Goal: Obtain resource: Obtain resource

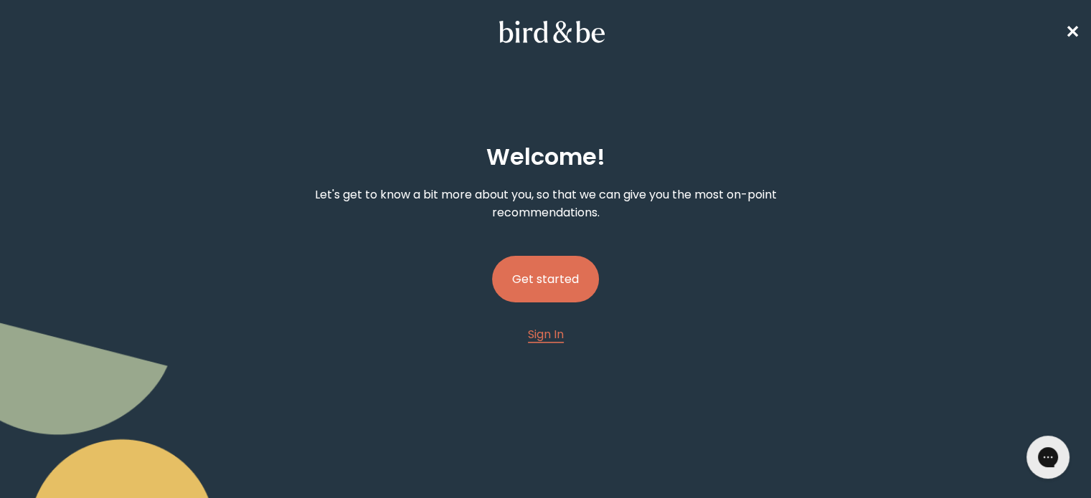
click at [549, 275] on button "Get started" at bounding box center [545, 279] width 107 height 47
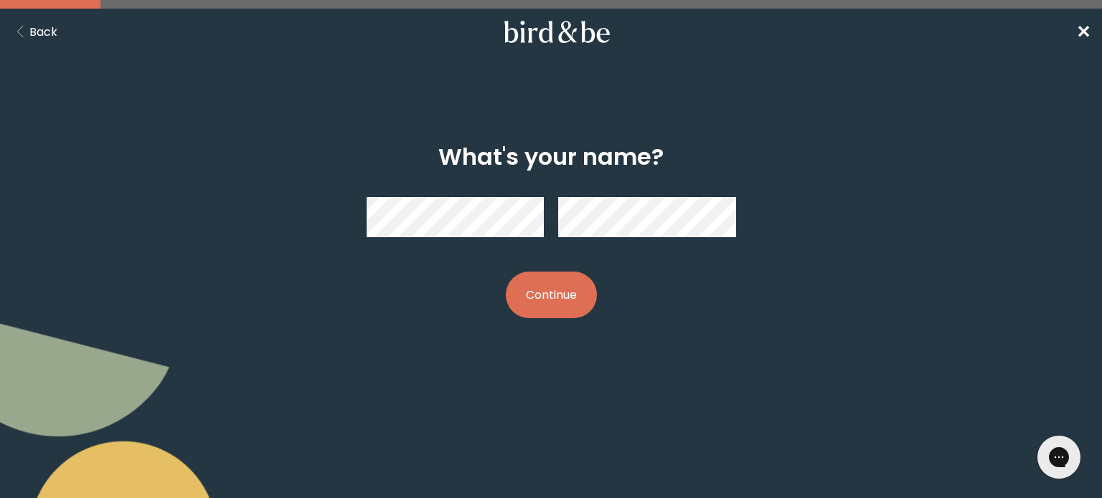
click at [534, 310] on button "Continue" at bounding box center [551, 295] width 91 height 47
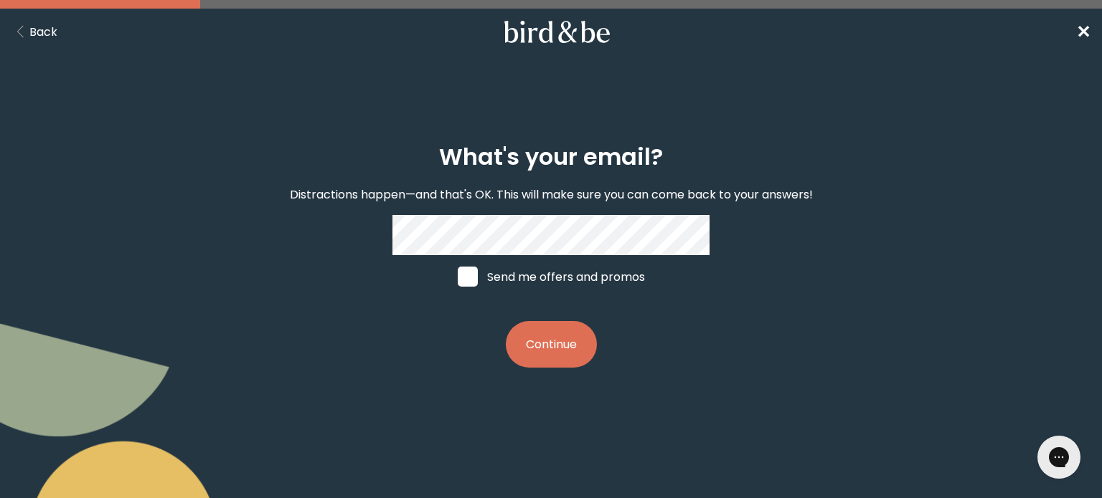
click at [554, 368] on button "Continue" at bounding box center [551, 344] width 91 height 47
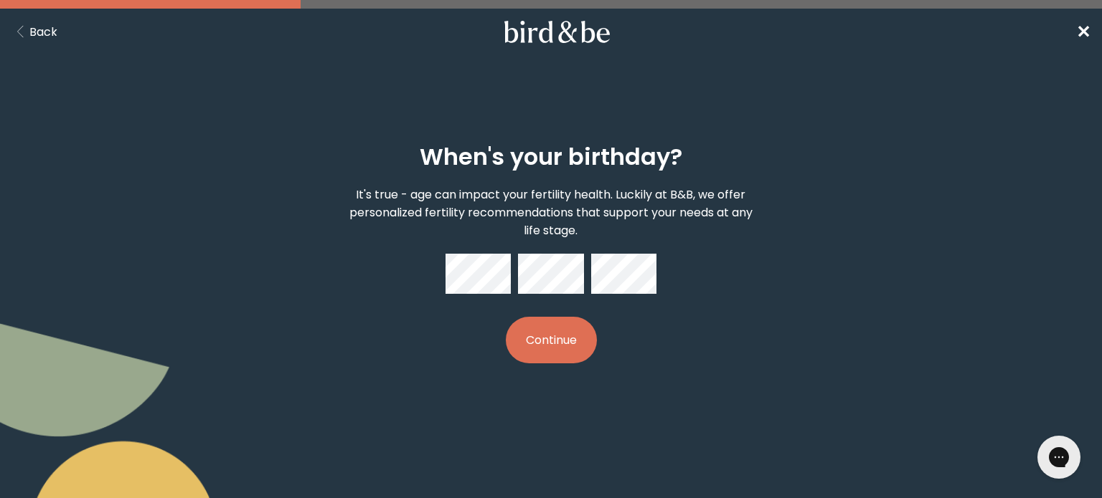
click at [543, 326] on button "Continue" at bounding box center [551, 340] width 91 height 47
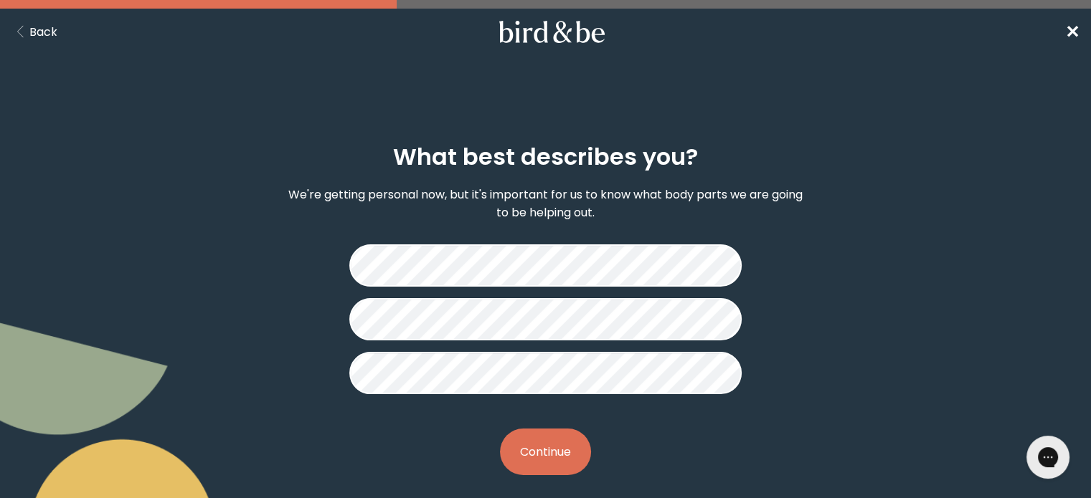
click at [567, 450] on button "Continue" at bounding box center [545, 452] width 91 height 47
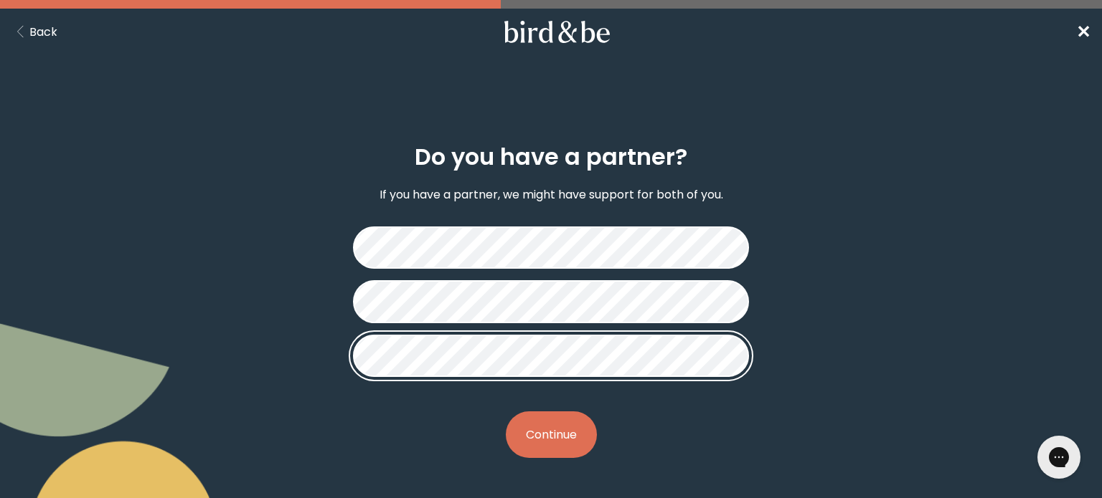
click at [574, 400] on div "Do you have a partner? If you have a partner, we might have support for both of…" at bounding box center [551, 301] width 528 height 360
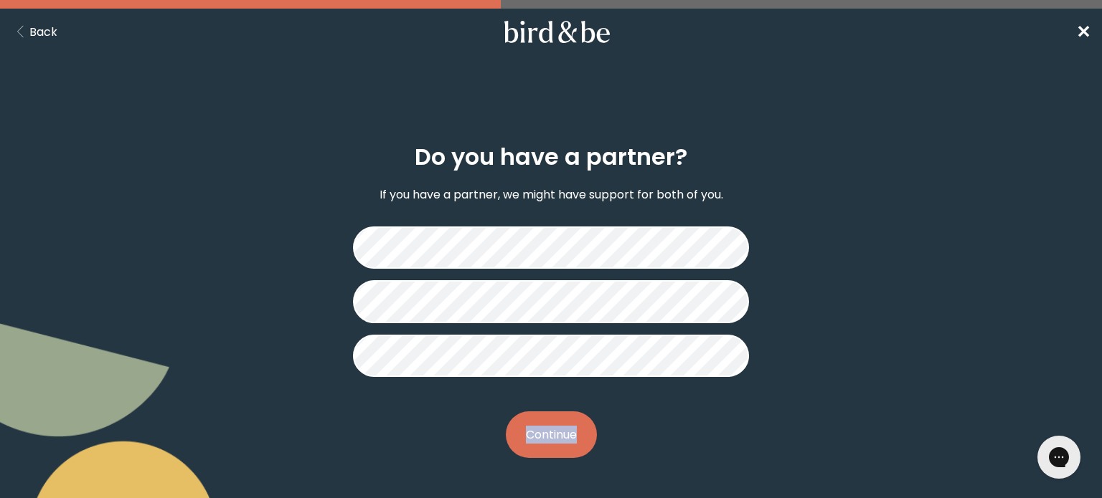
click at [574, 400] on div "Do you have a partner? If you have a partner, we might have support for both of…" at bounding box center [551, 301] width 528 height 360
click at [568, 433] on button "Continue" at bounding box center [551, 435] width 91 height 47
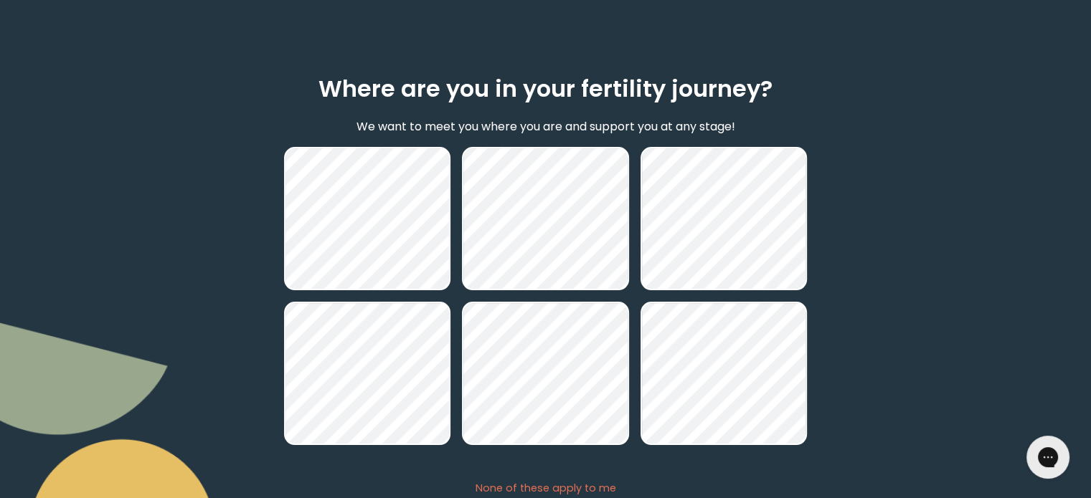
scroll to position [69, 0]
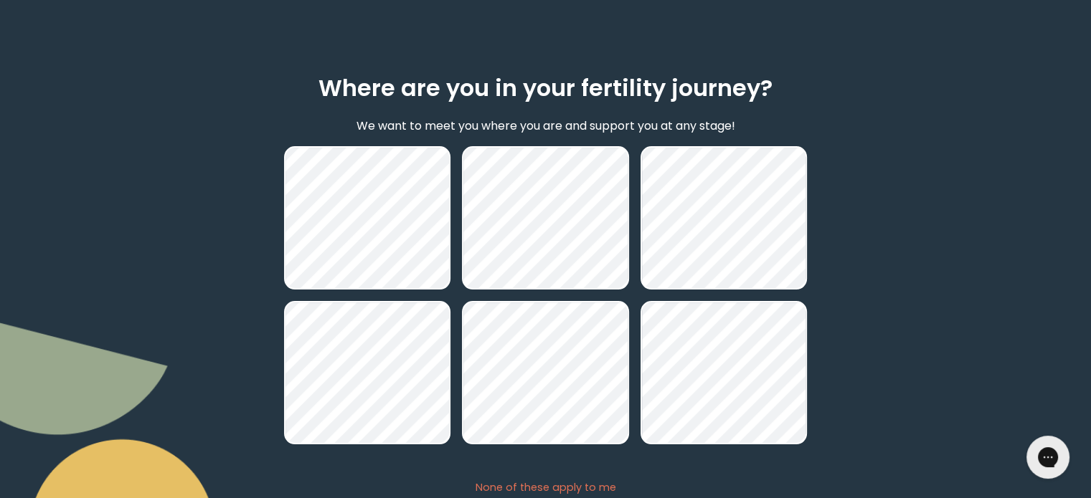
drag, startPoint x: 855, startPoint y: 246, endPoint x: 809, endPoint y: 93, distance: 160.2
click at [809, 93] on form "Where are you in your fertility journey? We want to meet you where you are and …" at bounding box center [546, 322] width 546 height 564
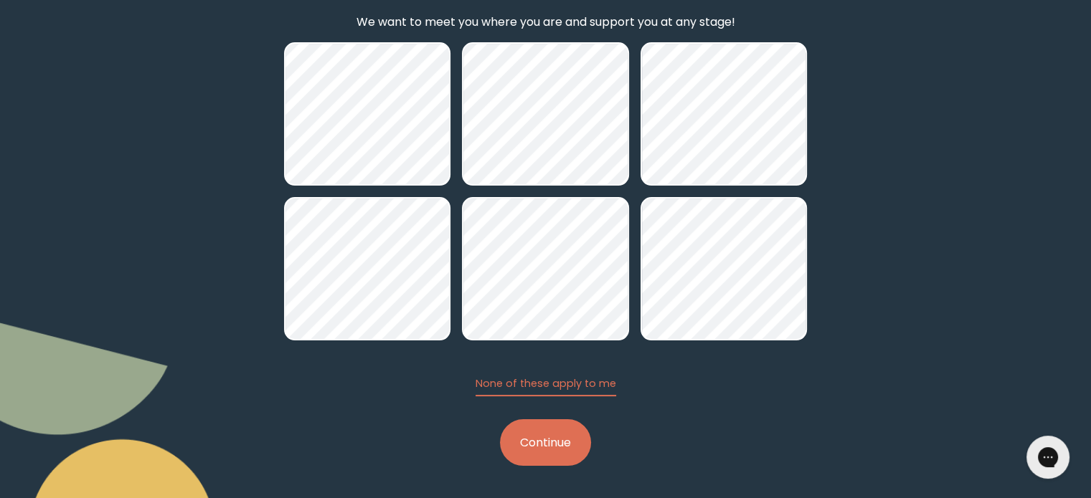
click at [567, 461] on button "Continue" at bounding box center [545, 443] width 91 height 47
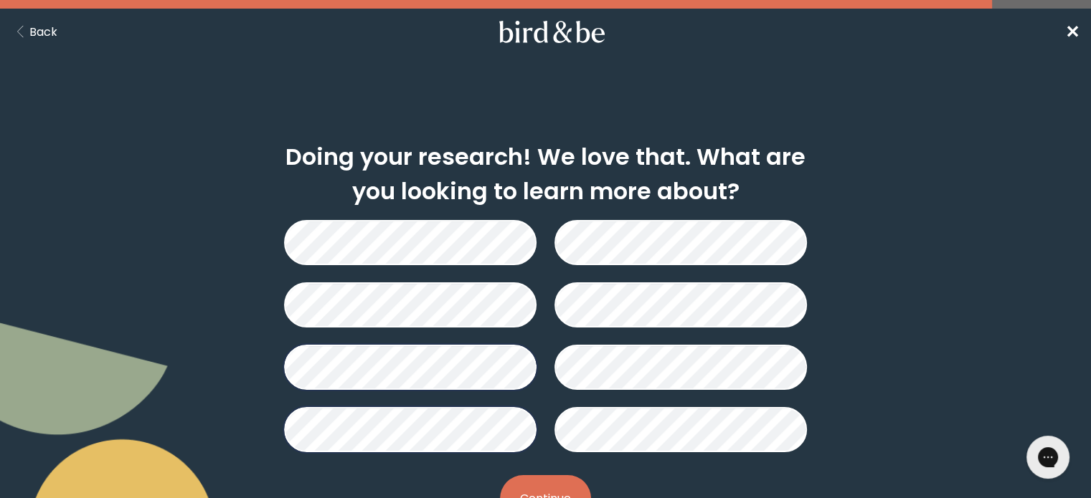
click at [541, 483] on button "Continue" at bounding box center [545, 499] width 91 height 47
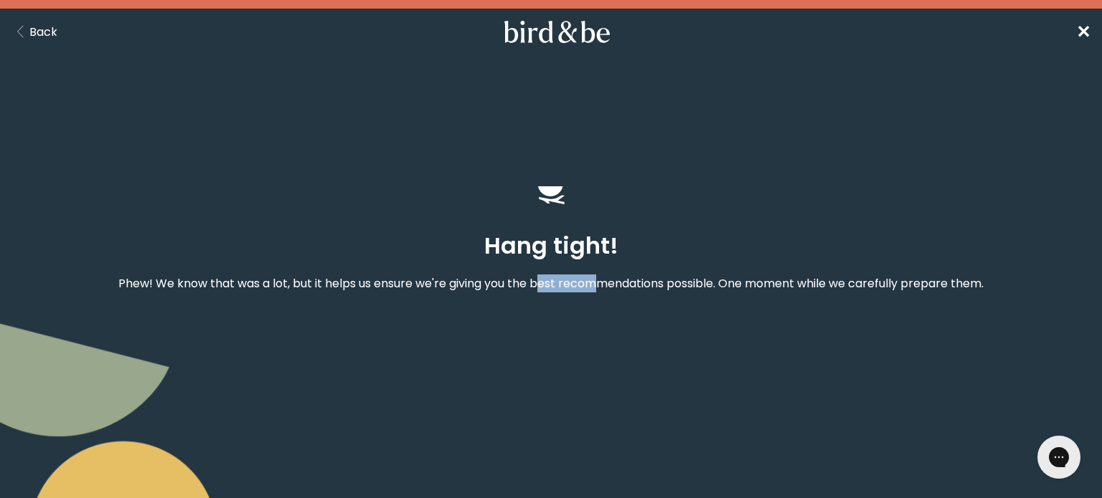
drag, startPoint x: 541, startPoint y: 483, endPoint x: 598, endPoint y: 276, distance: 214.9
click at [598, 276] on body "plus-circle minus-circle close-circle Bird & Be Logo Bird & Be Logo arrow-left …" at bounding box center [551, 249] width 1102 height 498
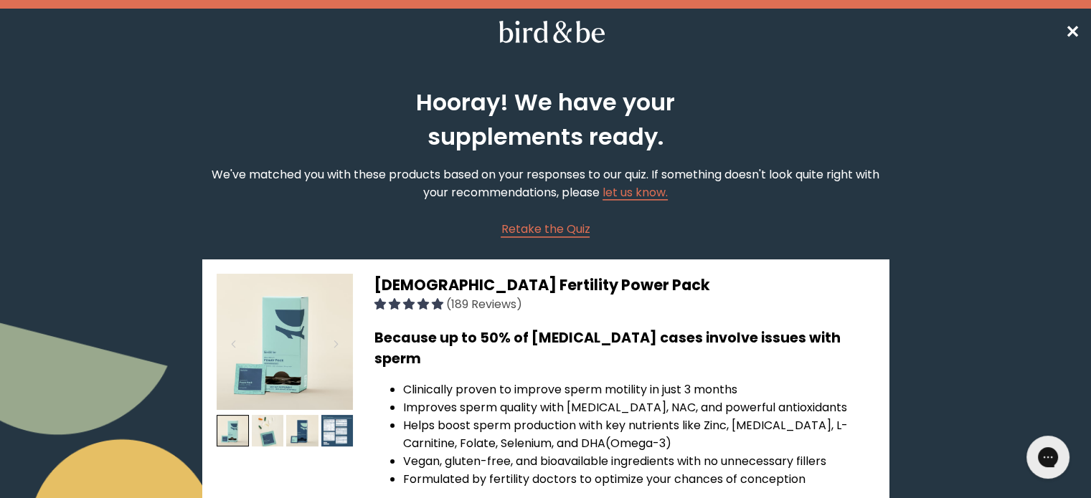
drag, startPoint x: 598, startPoint y: 276, endPoint x: 798, endPoint y: 241, distance: 202.5
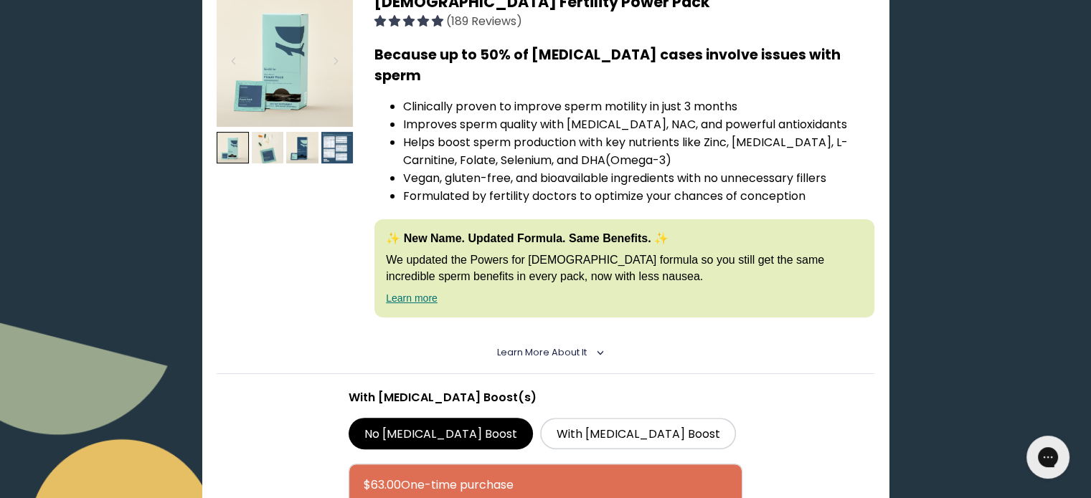
scroll to position [284, 0]
drag, startPoint x: 798, startPoint y: 241, endPoint x: 531, endPoint y: 111, distance: 296.7
click at [531, 133] on li "Helps boost sperm production with key nutrients like Zinc, [MEDICAL_DATA], L-Ca…" at bounding box center [638, 151] width 471 height 36
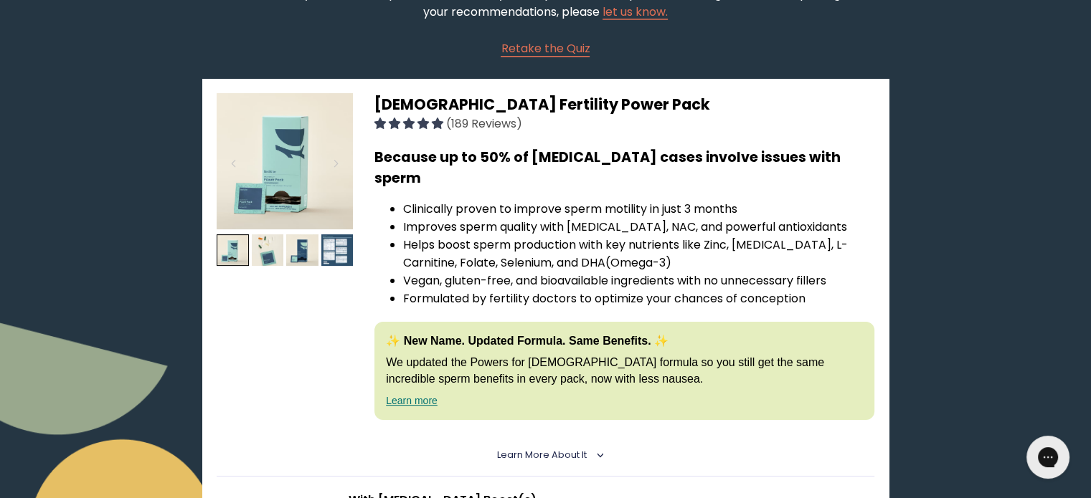
scroll to position [189, 0]
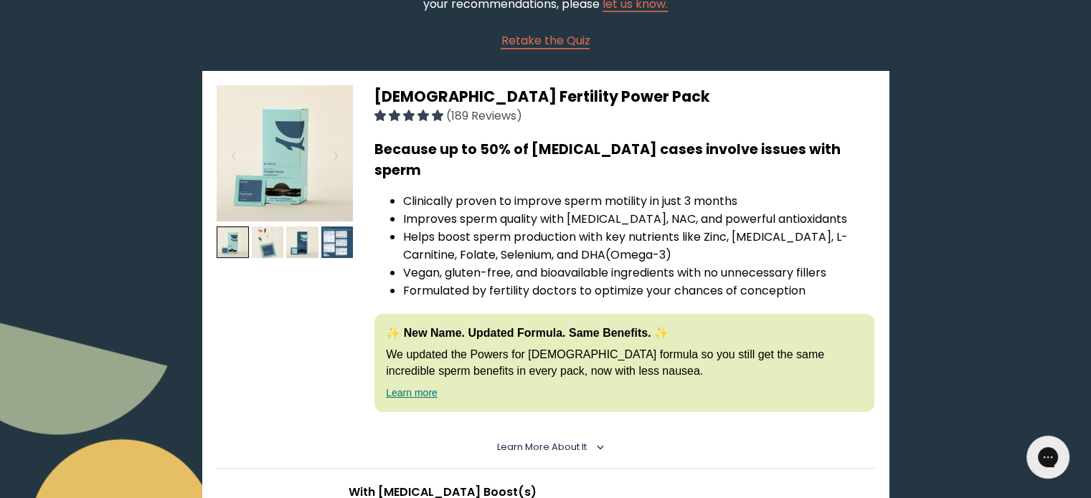
drag, startPoint x: 531, startPoint y: 111, endPoint x: 704, endPoint y: 91, distance: 174.0
click at [704, 91] on h3 "[DEMOGRAPHIC_DATA] Fertility Power Pack (189 Reviews)" at bounding box center [624, 104] width 500 height 39
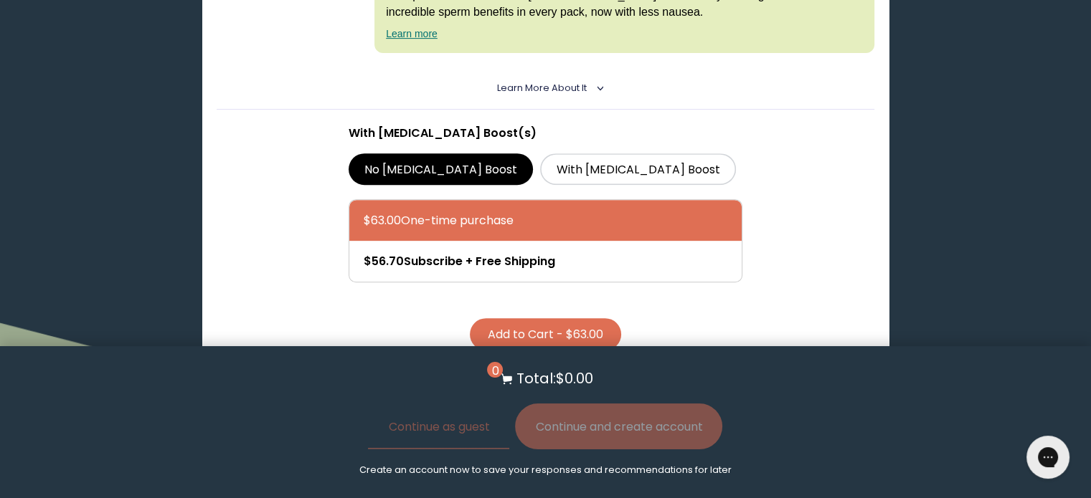
scroll to position [551, 0]
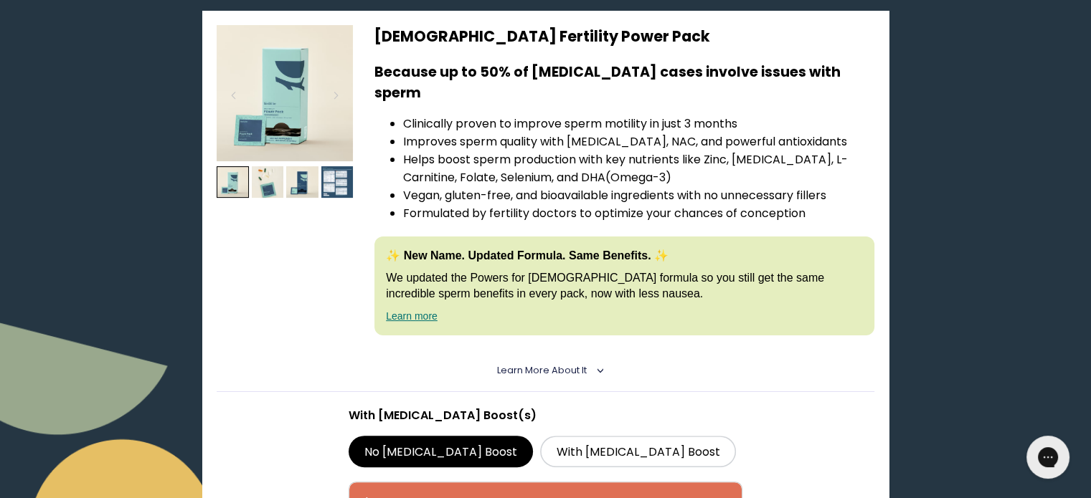
click at [891, 246] on form "Hooray! We have your supplements ready. We've matched you with these products b…" at bounding box center [545, 260] width 709 height 909
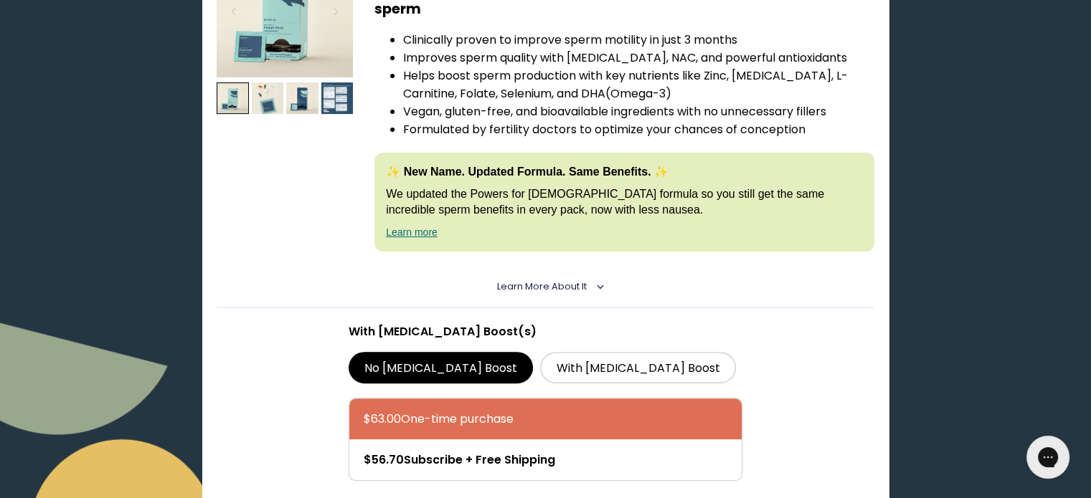
scroll to position [334, 0]
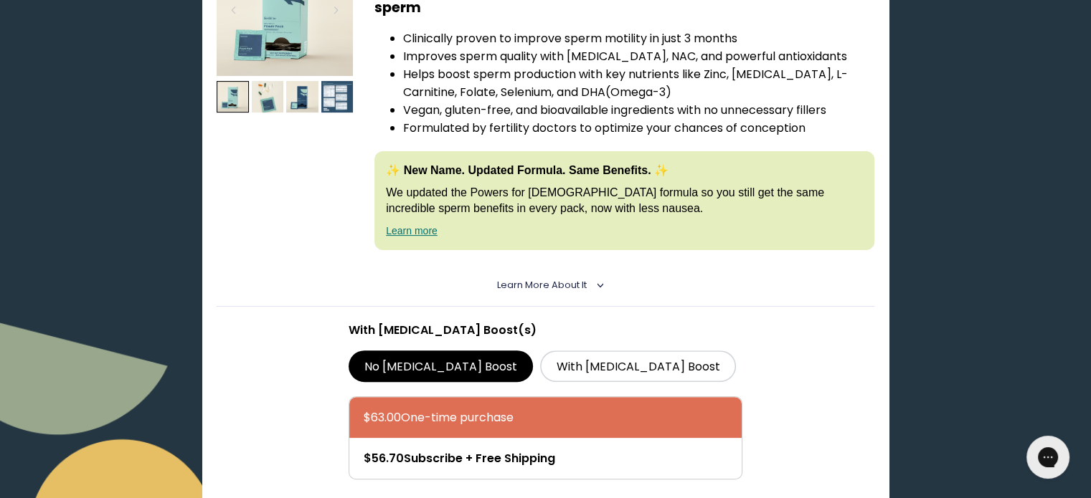
drag, startPoint x: 891, startPoint y: 246, endPoint x: 978, endPoint y: 200, distance: 97.5
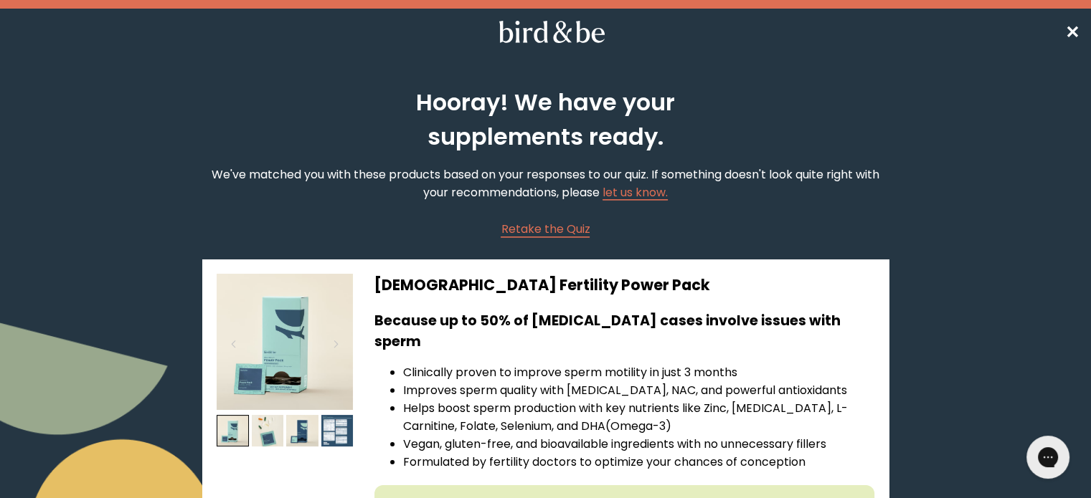
click at [1069, 29] on span "✕" at bounding box center [1072, 32] width 14 height 24
